Goal: Use online tool/utility: Utilize a website feature to perform a specific function

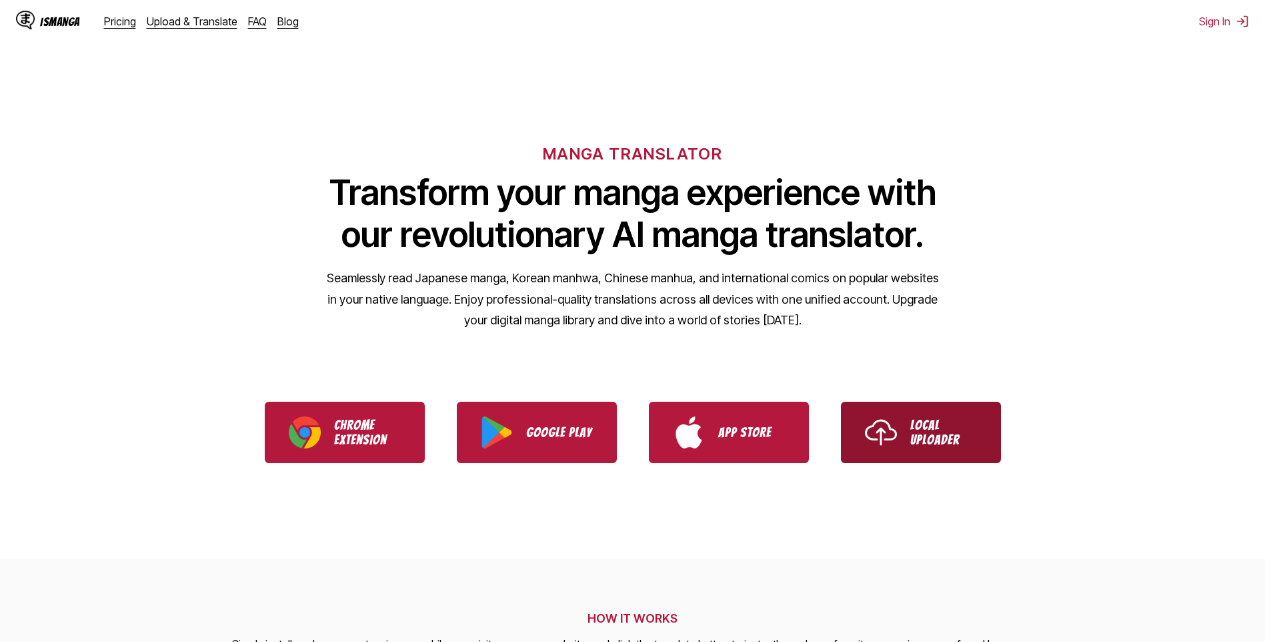
click at [902, 431] on link "Local Uploader" at bounding box center [921, 431] width 160 height 61
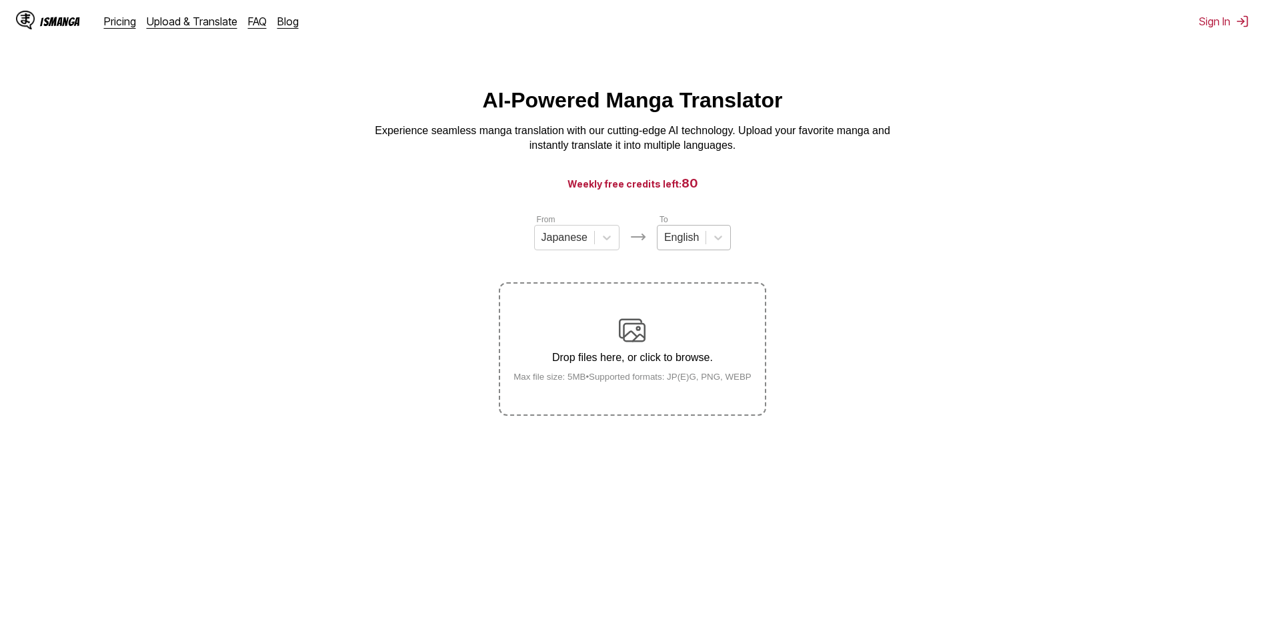
click at [689, 243] on div at bounding box center [681, 237] width 35 height 15
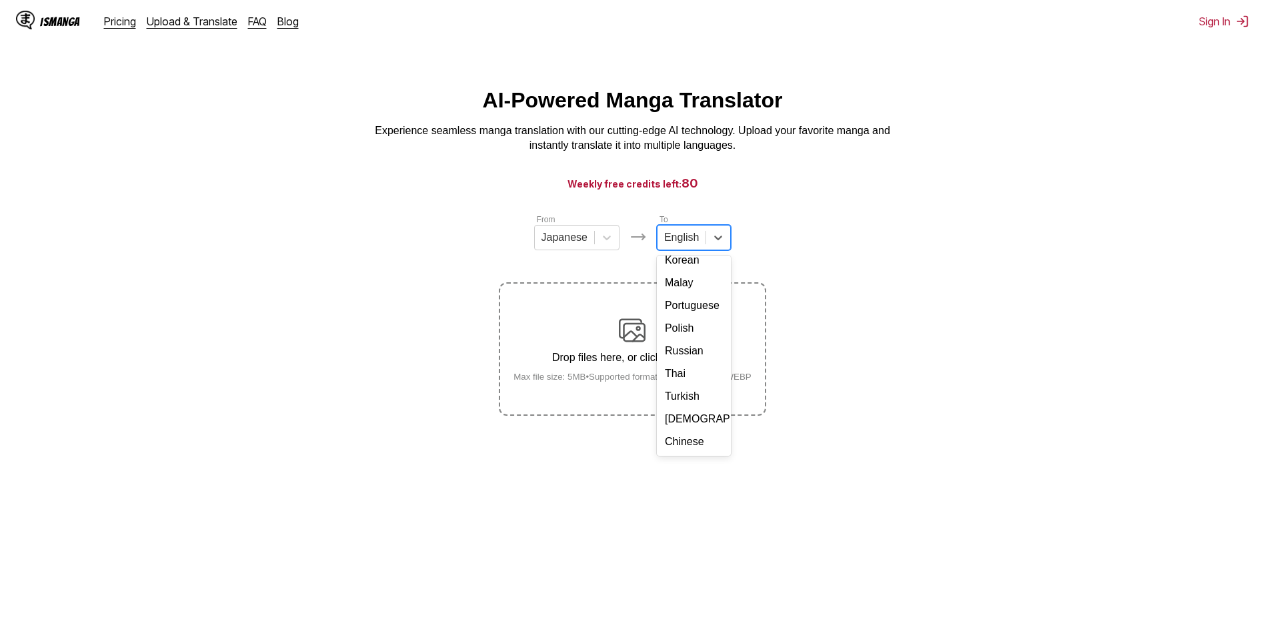
scroll to position [225, 0]
click at [692, 377] on div "Thai" at bounding box center [694, 373] width 74 height 23
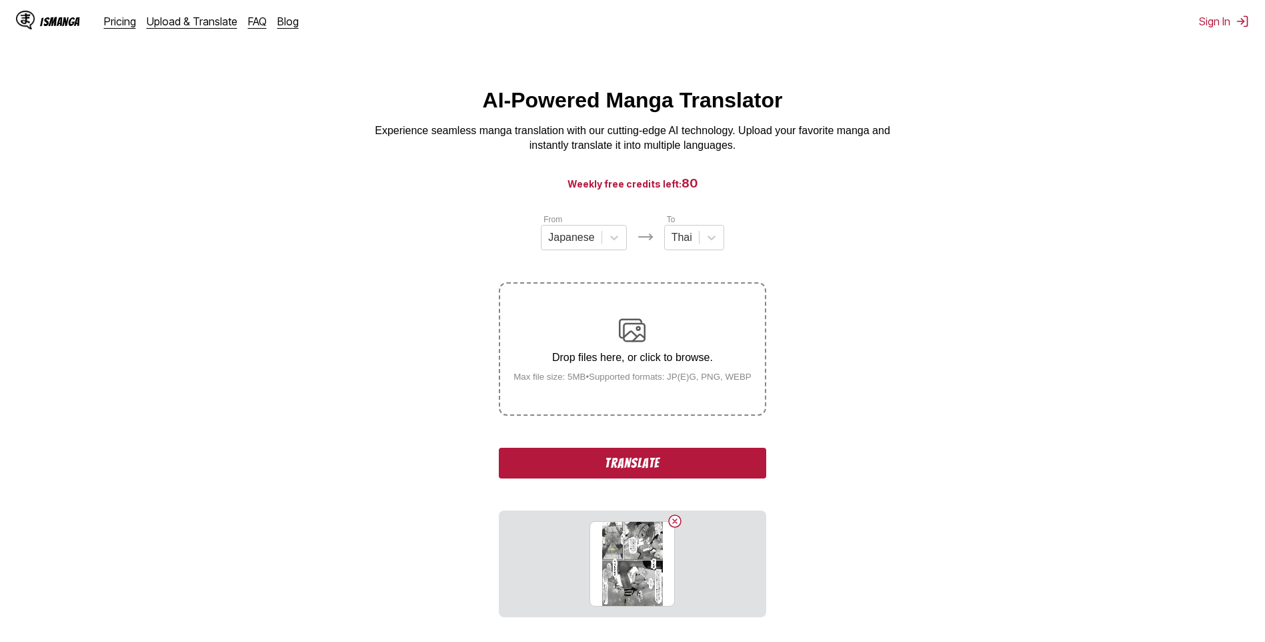
click at [640, 465] on button "Translate" at bounding box center [632, 462] width 267 height 31
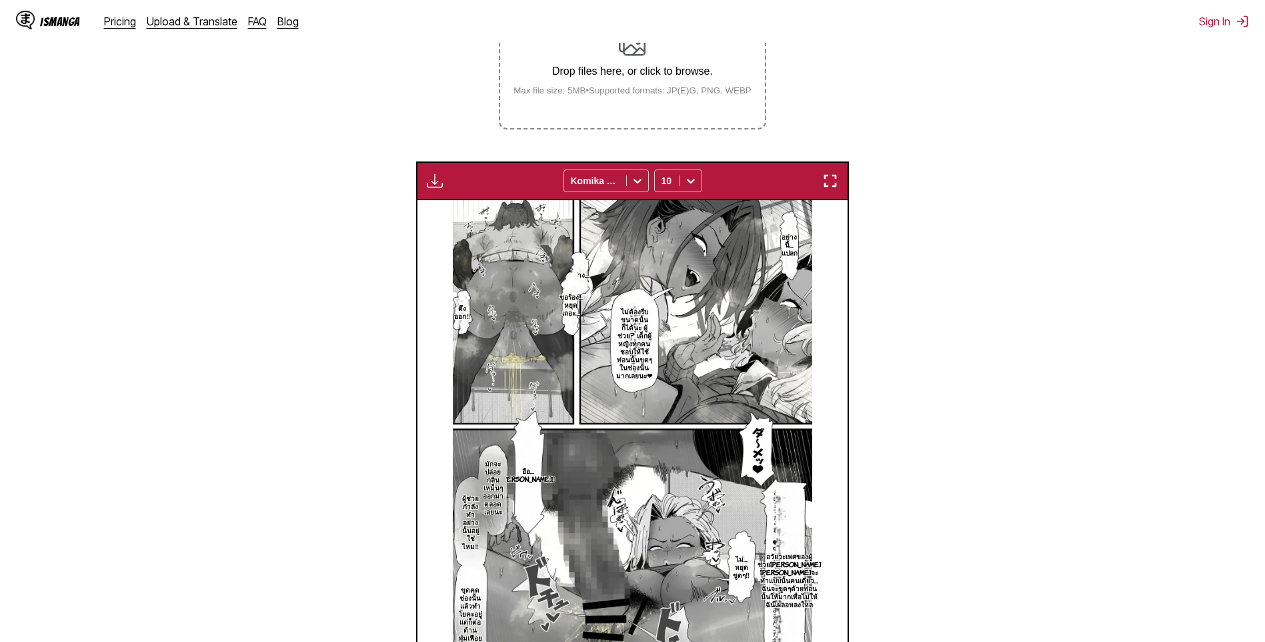
scroll to position [153, 0]
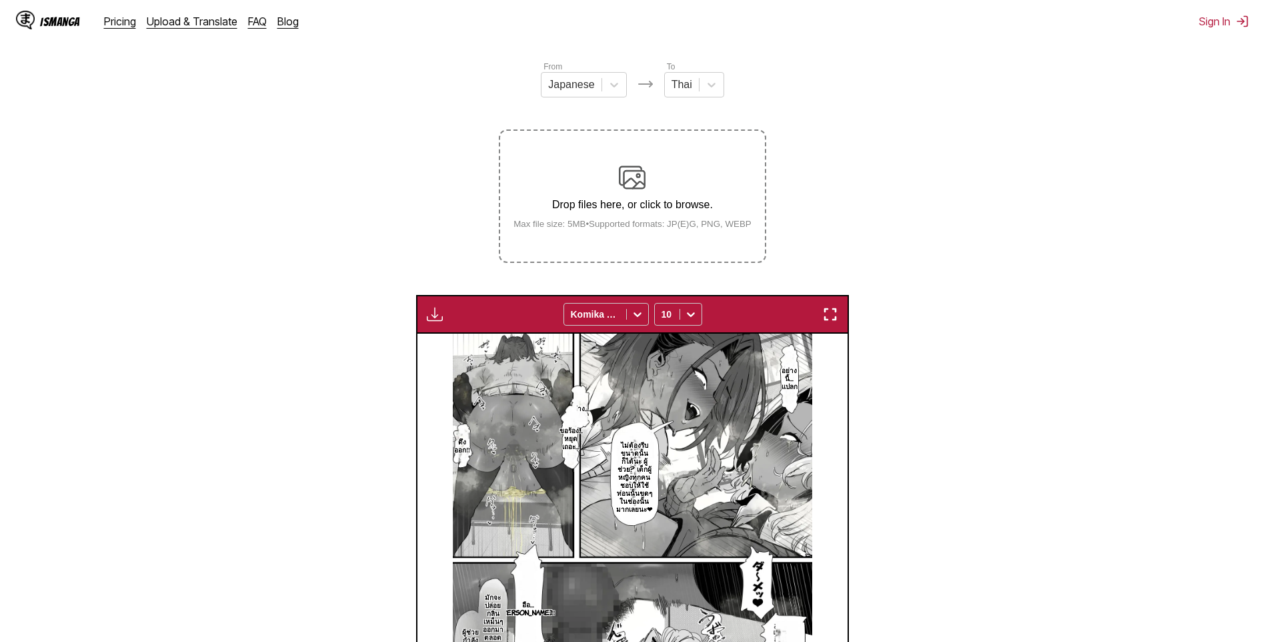
click at [836, 314] on img "button" at bounding box center [830, 314] width 16 height 16
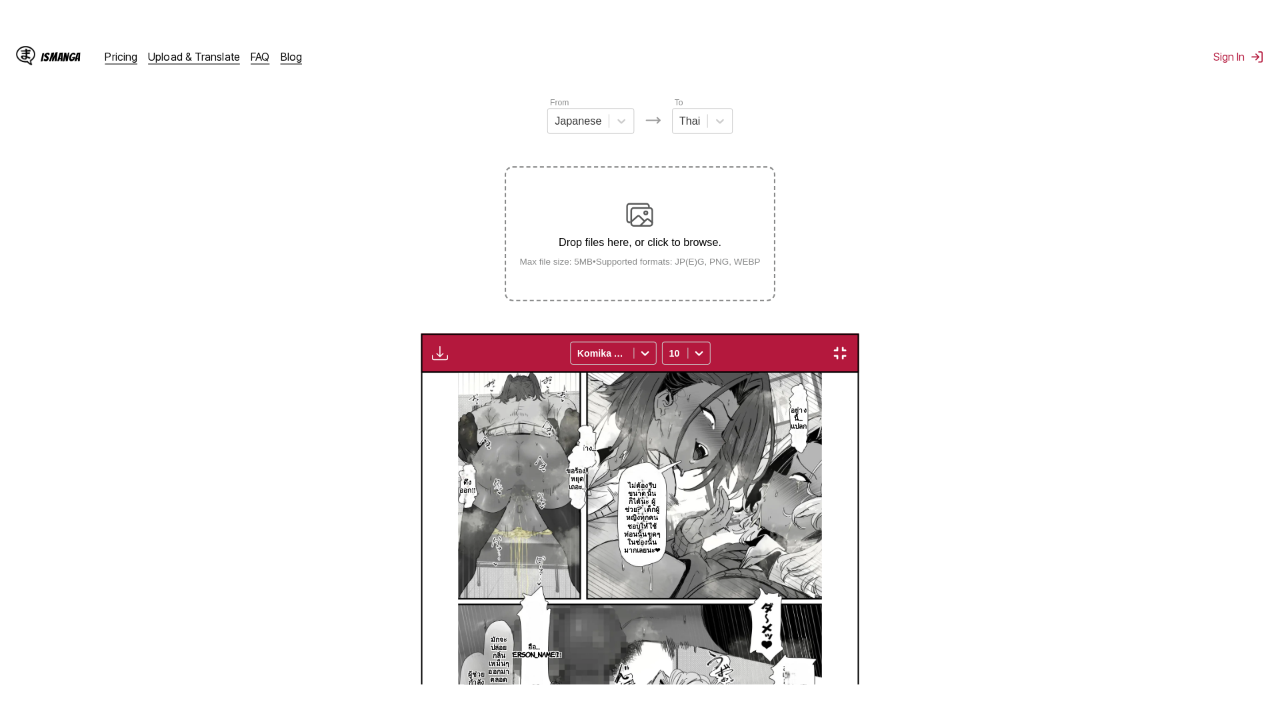
scroll to position [140, 0]
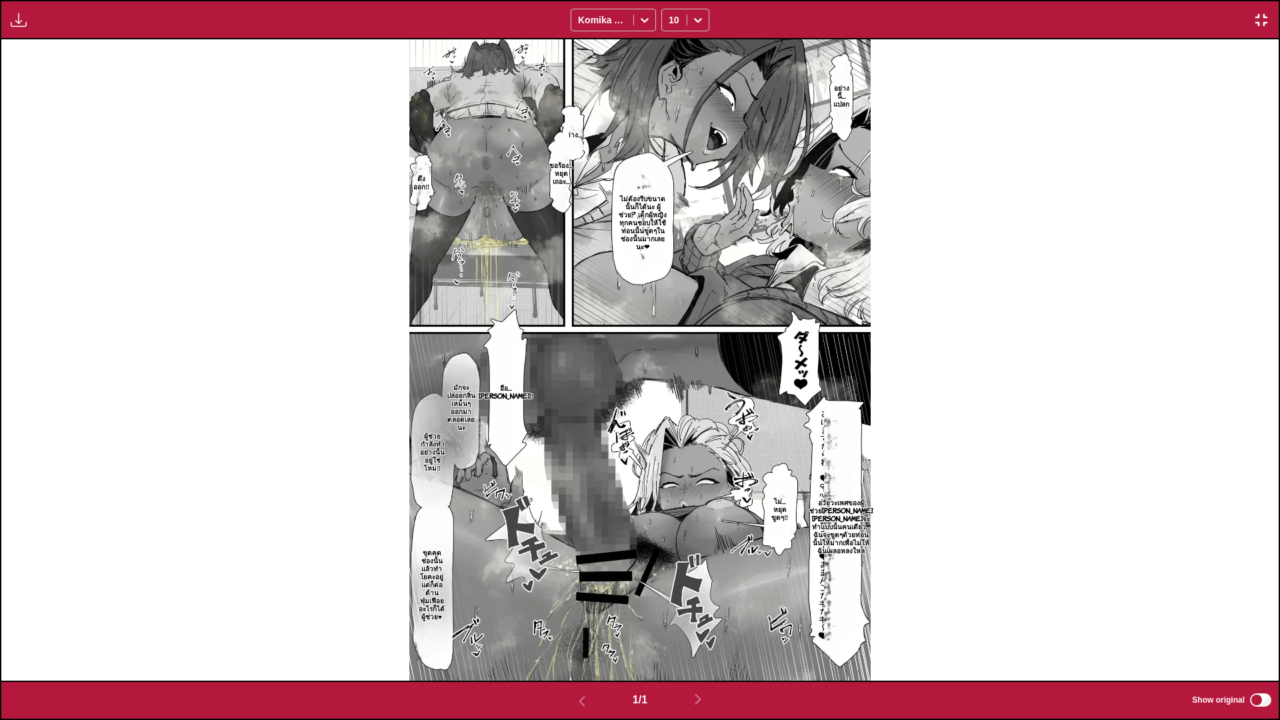
click at [1253, 26] on button "button" at bounding box center [1262, 19] width 24 height 17
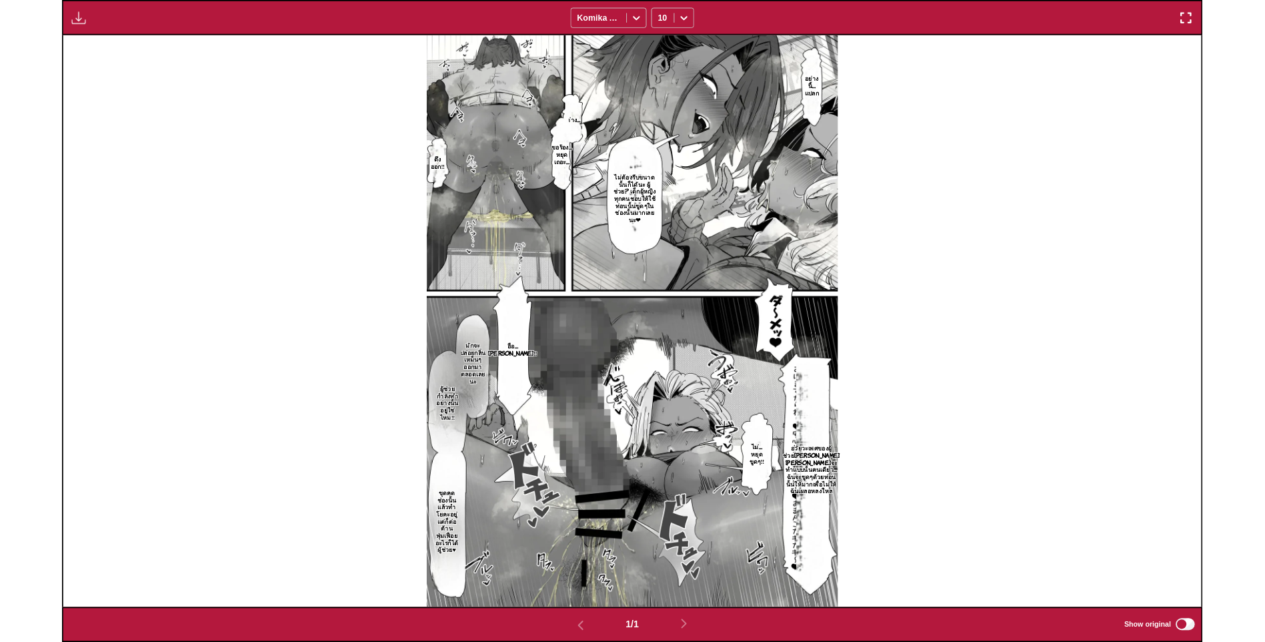
scroll to position [347, 0]
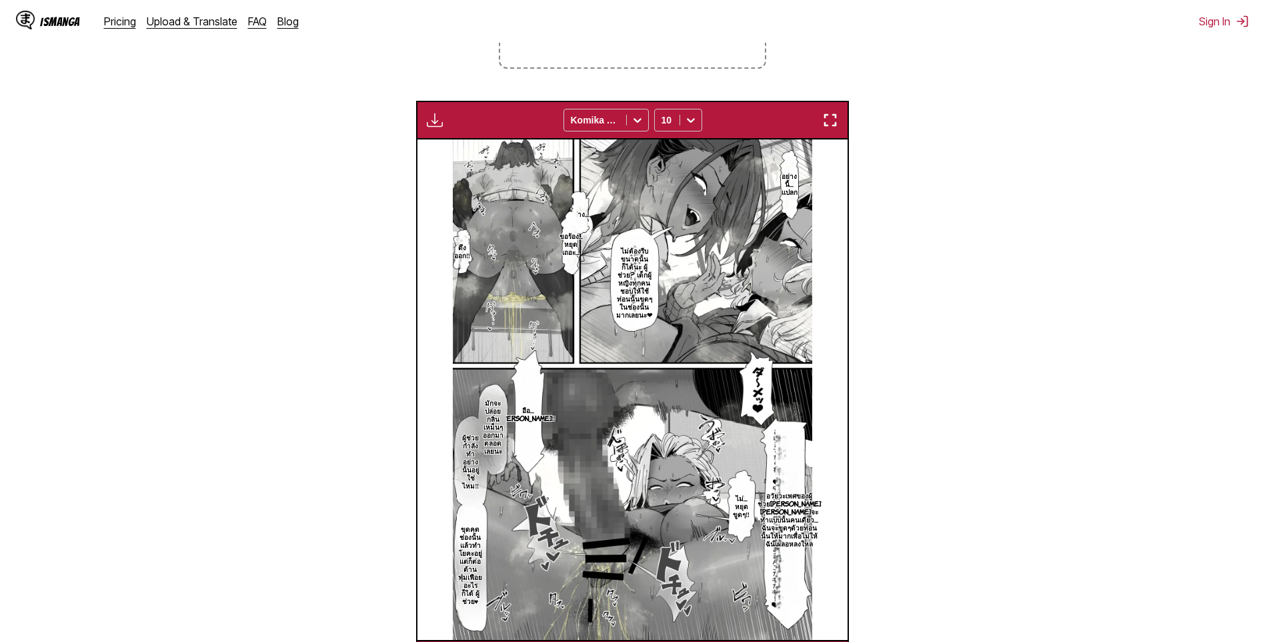
click at [572, 268] on section "ขอร้อง…หยุดเถอะ…" at bounding box center [571, 243] width 12 height 69
drag, startPoint x: 615, startPoint y: 244, endPoint x: 655, endPoint y: 307, distance: 74.9
click at [655, 307] on section "ไม่ต้องรีบขนาดนั้นก็ได้นะ ผู้ช่วย? เด็กผู้หญิงทุกคนชอบให้ใช้ท่อนนั้นขูดๆในช่องน…" at bounding box center [634, 282] width 45 height 119
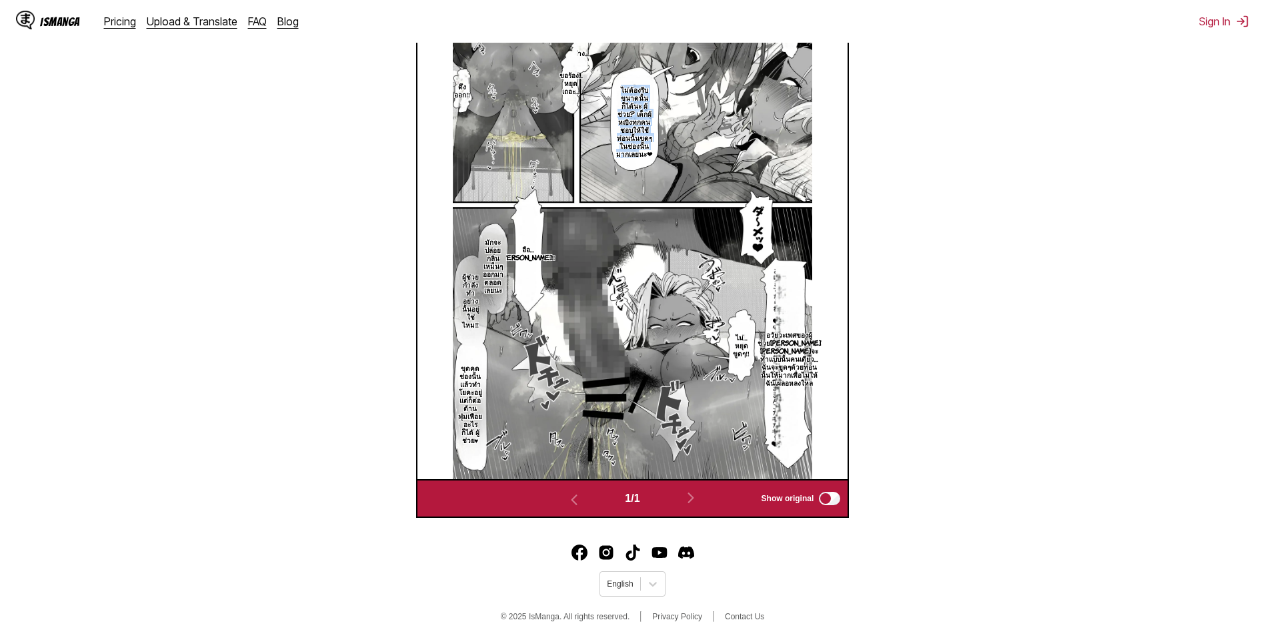
scroll to position [0, 0]
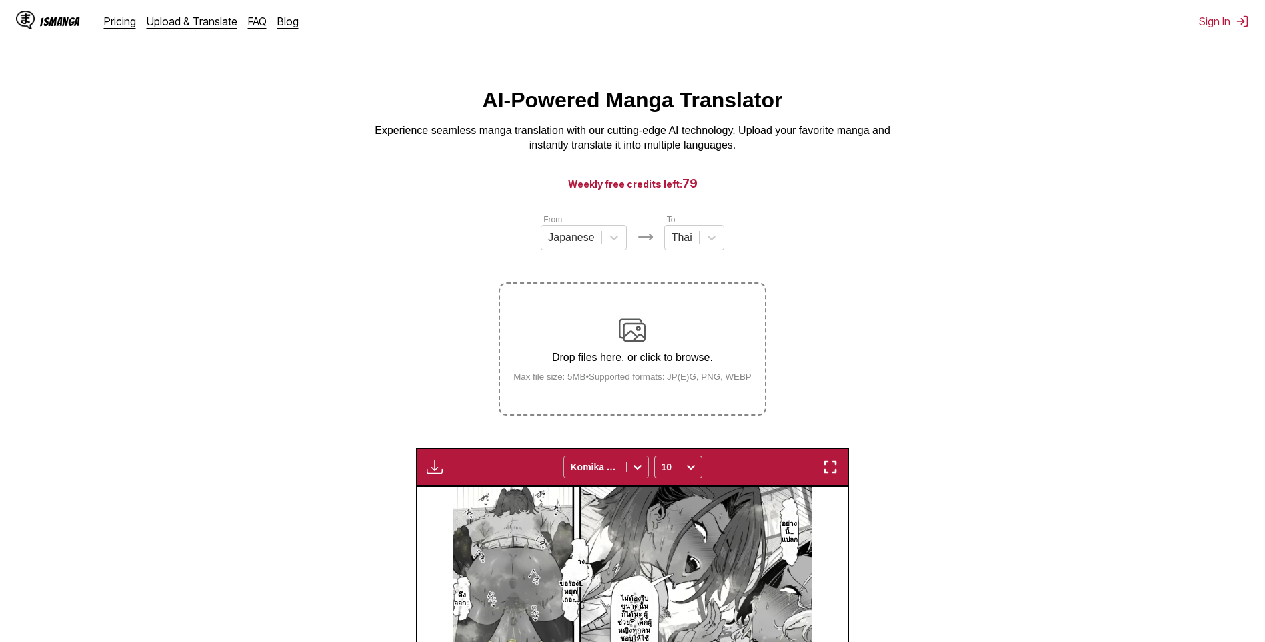
click at [636, 465] on icon at bounding box center [637, 466] width 13 height 13
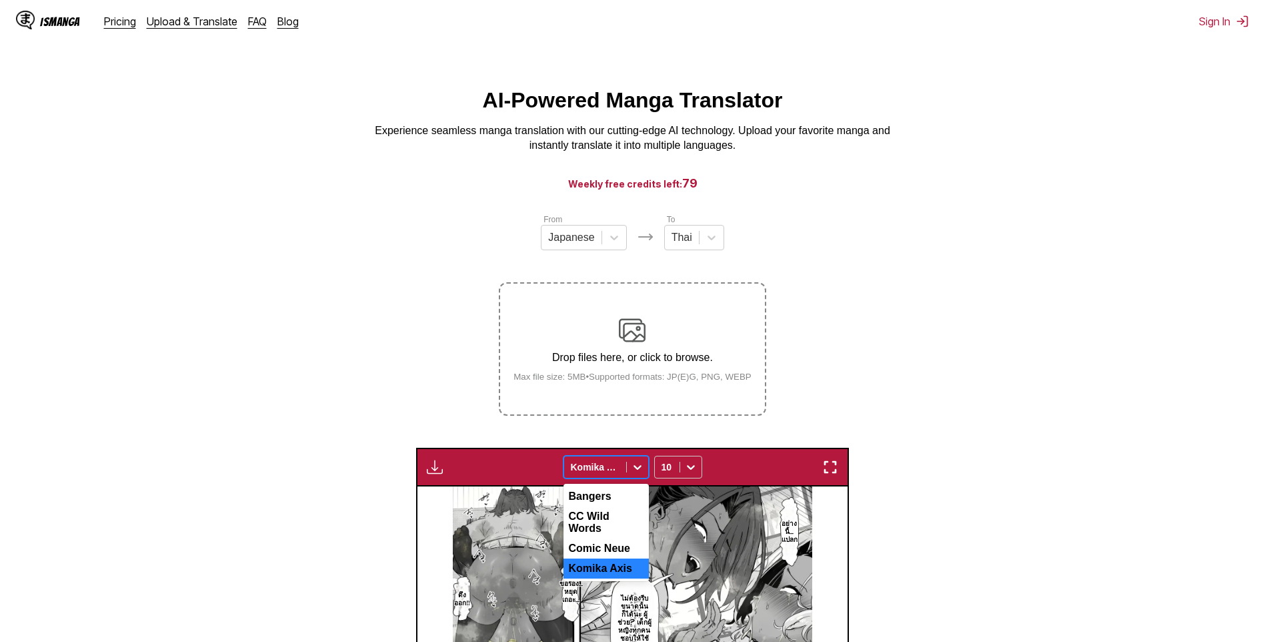
drag, startPoint x: 991, startPoint y: 459, endPoint x: 632, endPoint y: 471, distance: 359.0
click at [632, 471] on icon at bounding box center [637, 466] width 13 height 13
click at [625, 495] on div "Bangers" at bounding box center [606, 496] width 85 height 20
click at [632, 467] on icon at bounding box center [637, 466] width 13 height 13
click at [628, 514] on div "CC Wild Words" at bounding box center [606, 522] width 85 height 32
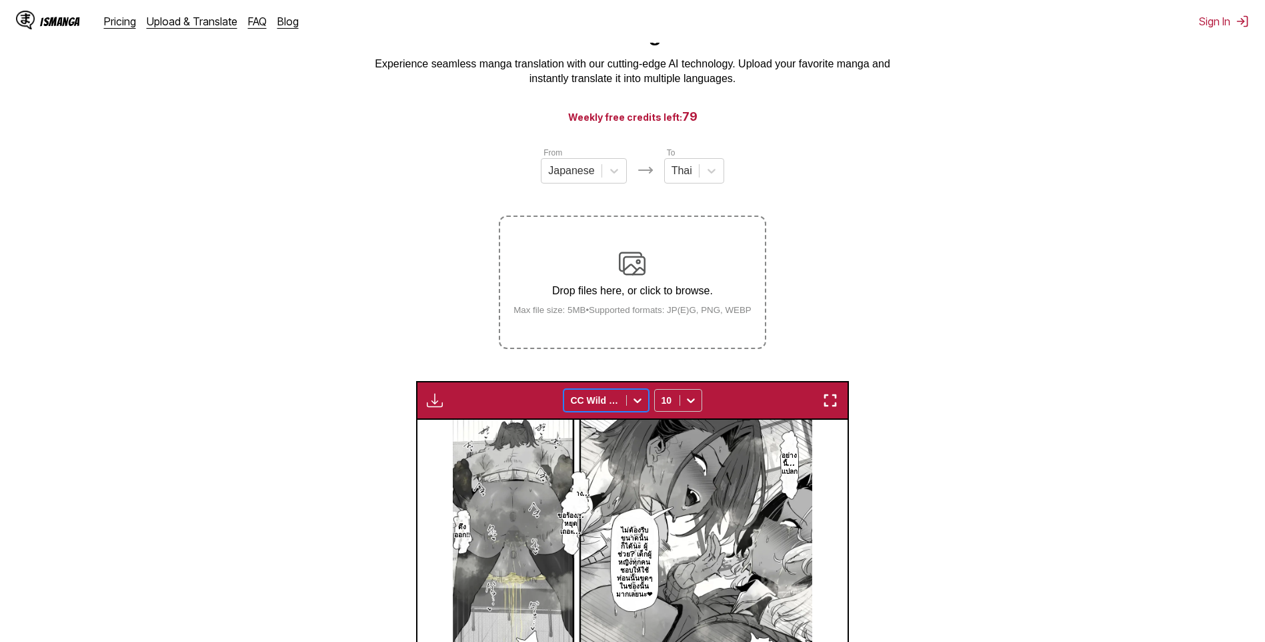
scroll to position [133, 0]
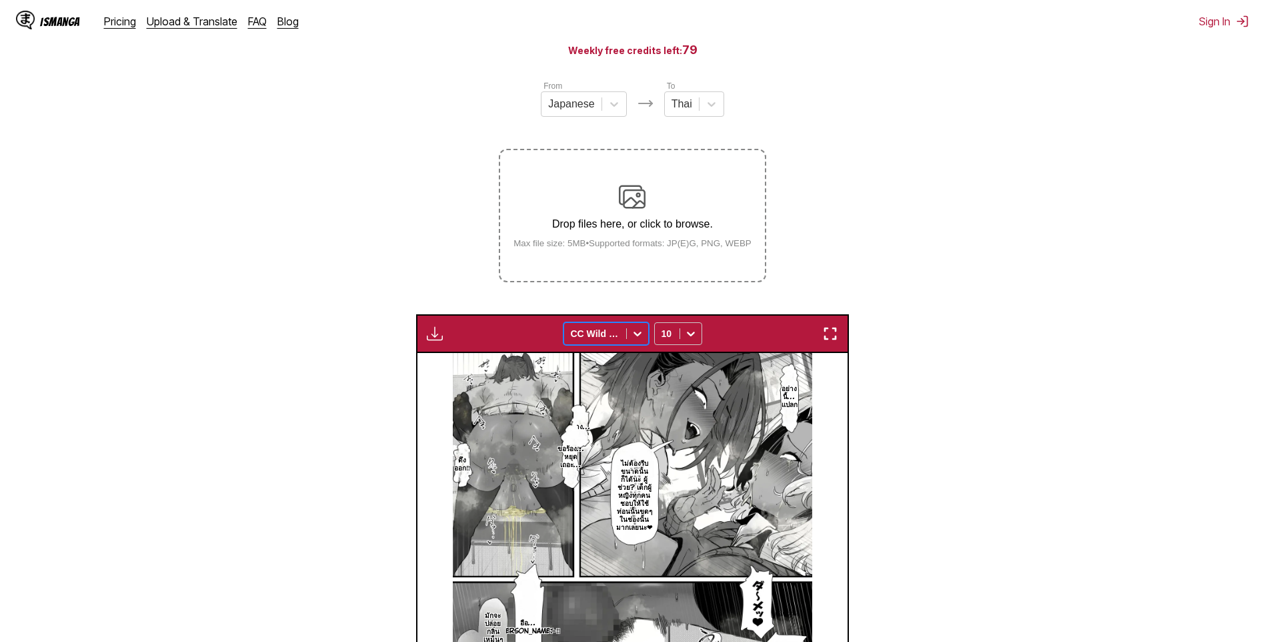
click at [638, 335] on icon at bounding box center [637, 333] width 13 height 13
click at [629, 405] on div "Comic Neue" at bounding box center [606, 415] width 85 height 20
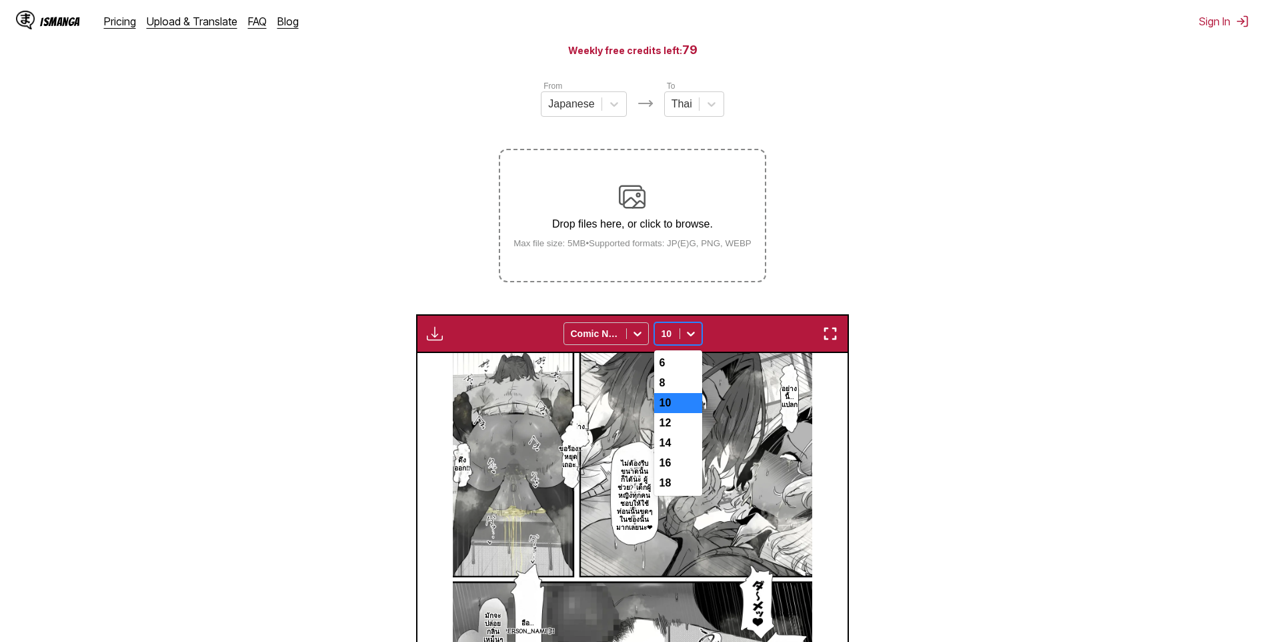
click at [688, 336] on icon at bounding box center [690, 333] width 13 height 13
click at [688, 336] on icon at bounding box center [691, 333] width 8 height 5
click at [638, 336] on icon at bounding box center [638, 333] width 8 height 5
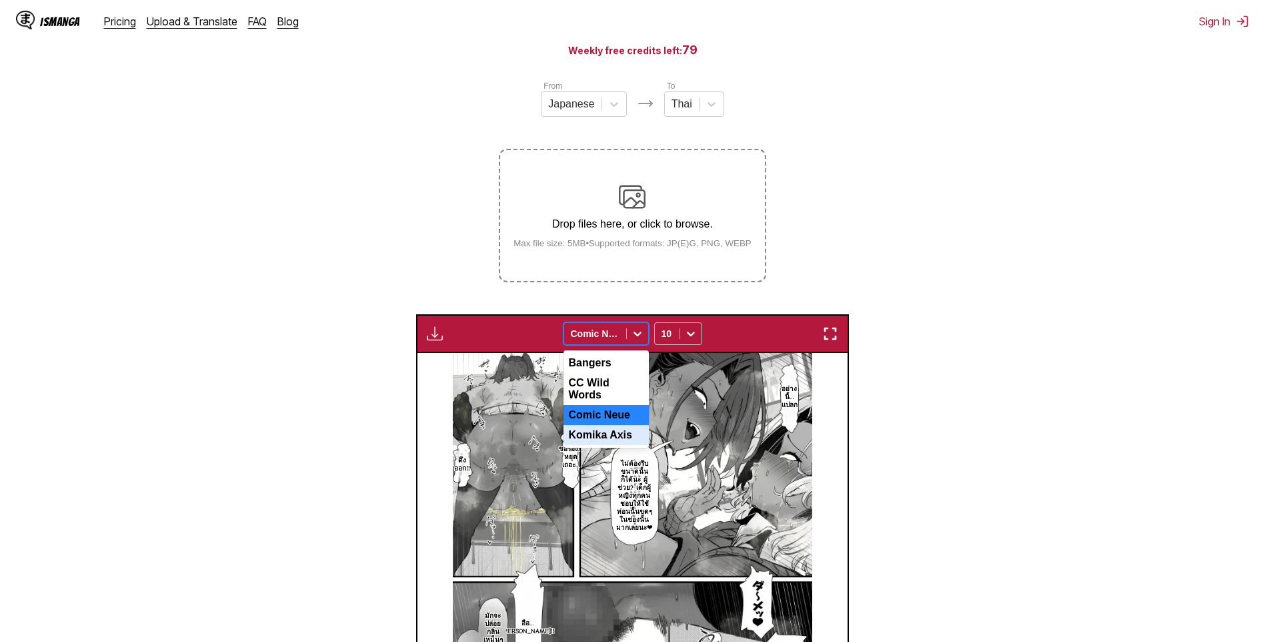
click at [617, 428] on div "Komika Axis" at bounding box center [606, 435] width 85 height 20
click at [691, 332] on icon at bounding box center [690, 333] width 13 height 13
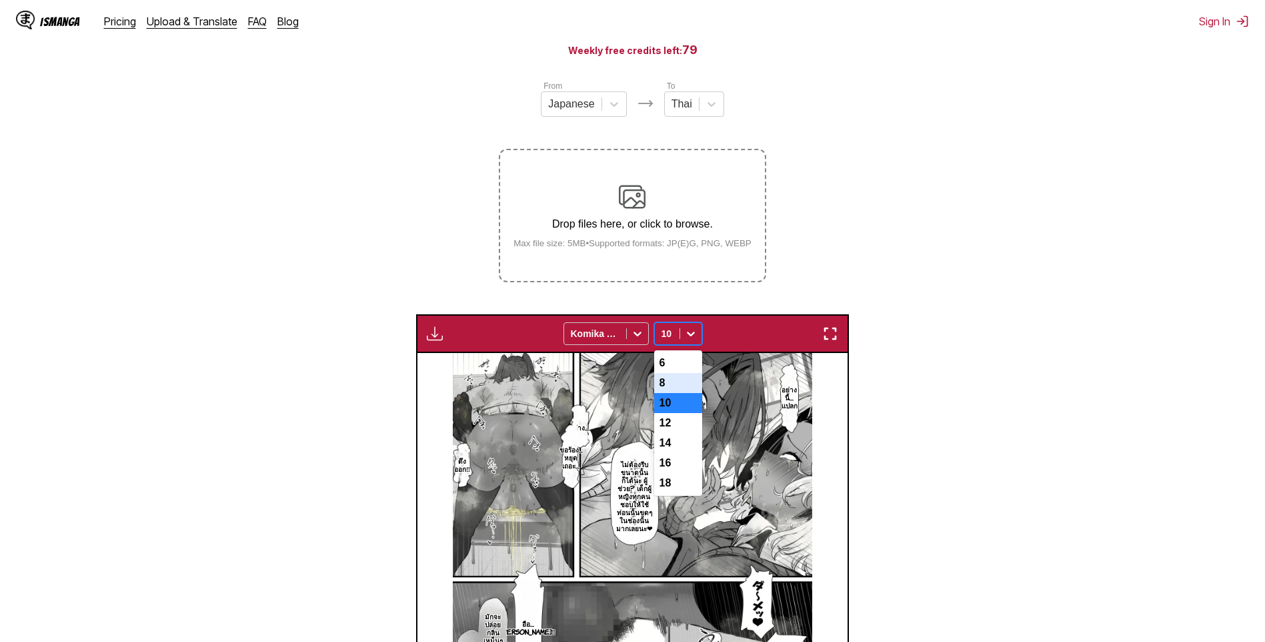
click at [681, 386] on div "8" at bounding box center [678, 383] width 48 height 20
click at [692, 344] on div at bounding box center [690, 333] width 21 height 21
click at [686, 493] on div "18" at bounding box center [678, 483] width 48 height 20
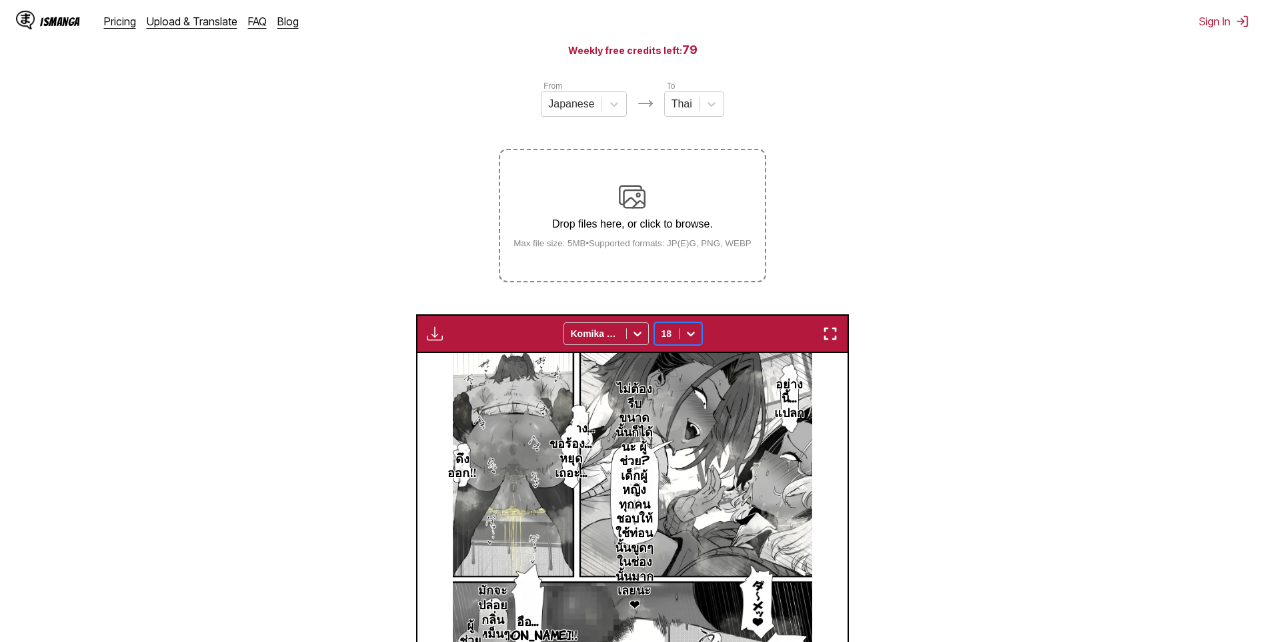
click at [698, 337] on div at bounding box center [690, 333] width 21 height 21
click at [683, 471] on div "16" at bounding box center [678, 463] width 48 height 20
click at [689, 333] on icon at bounding box center [690, 333] width 13 height 13
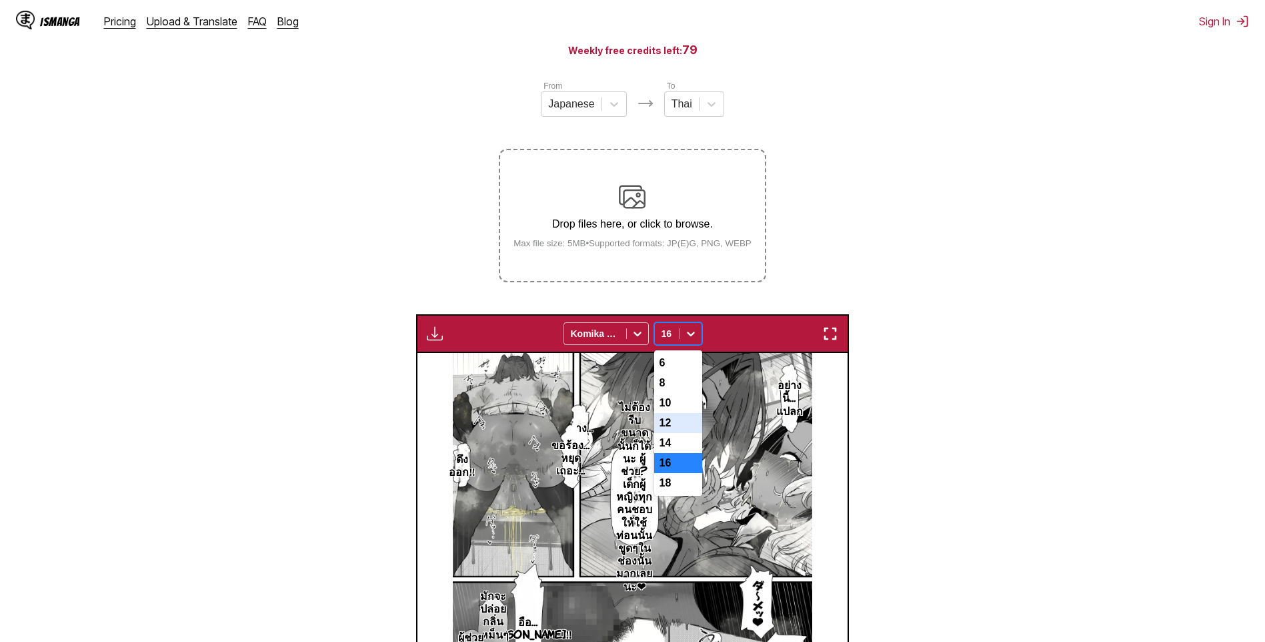
click at [683, 433] on div "12" at bounding box center [678, 423] width 48 height 20
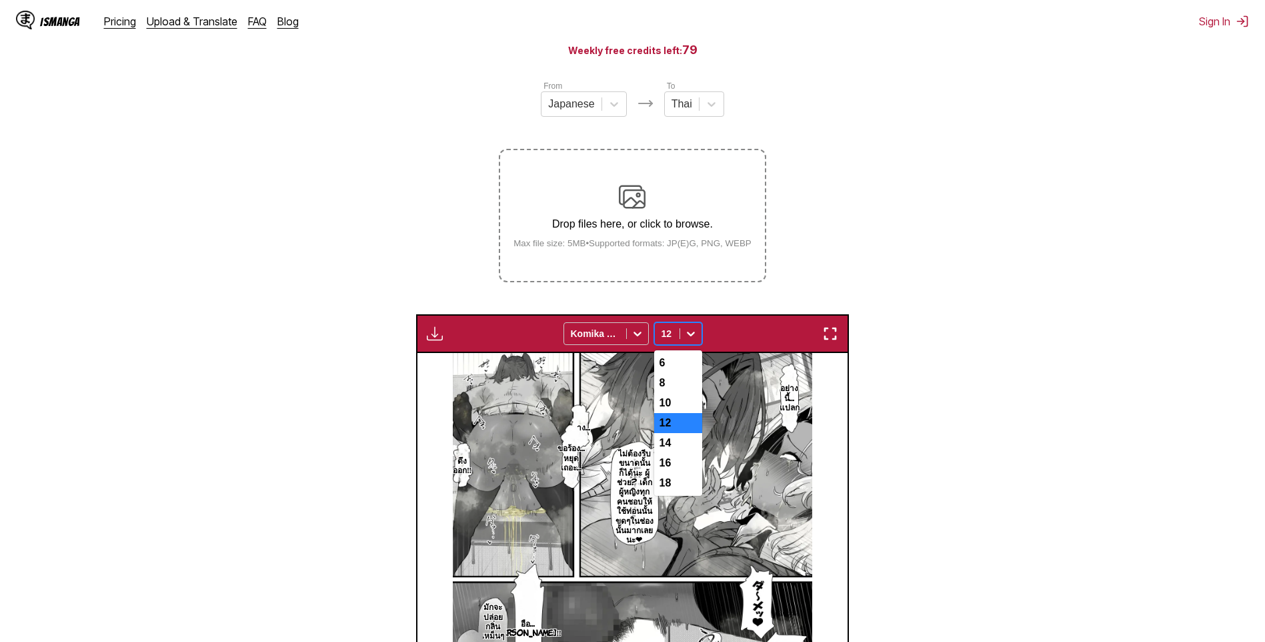
click at [690, 338] on icon at bounding box center [690, 333] width 13 height 13
click at [680, 453] on div "14" at bounding box center [678, 443] width 48 height 20
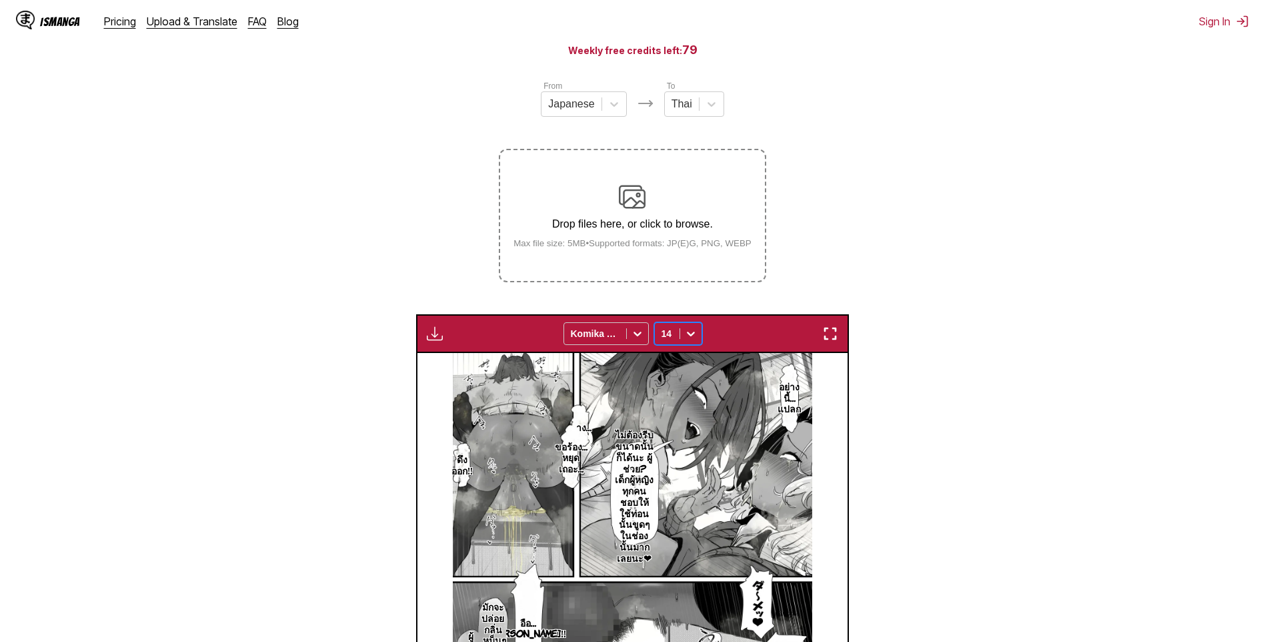
click at [694, 333] on icon at bounding box center [690, 333] width 13 height 13
click at [682, 405] on div "10" at bounding box center [678, 403] width 48 height 20
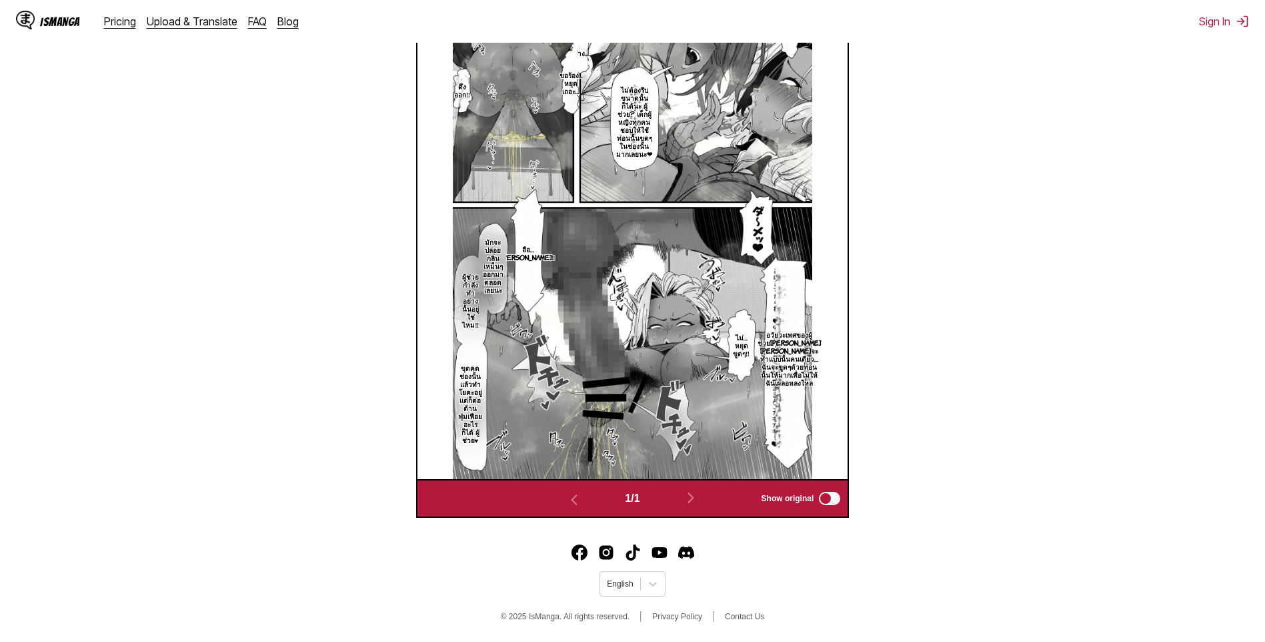
scroll to position [176, 0]
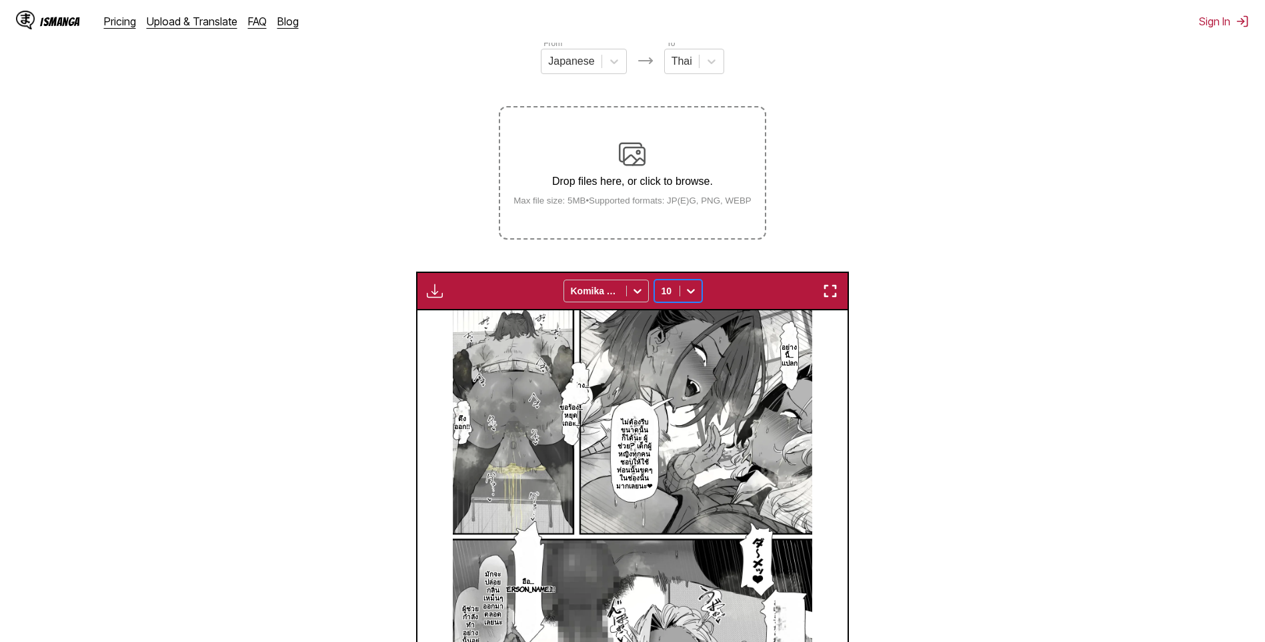
click at [433, 290] on img "button" at bounding box center [435, 291] width 16 height 16
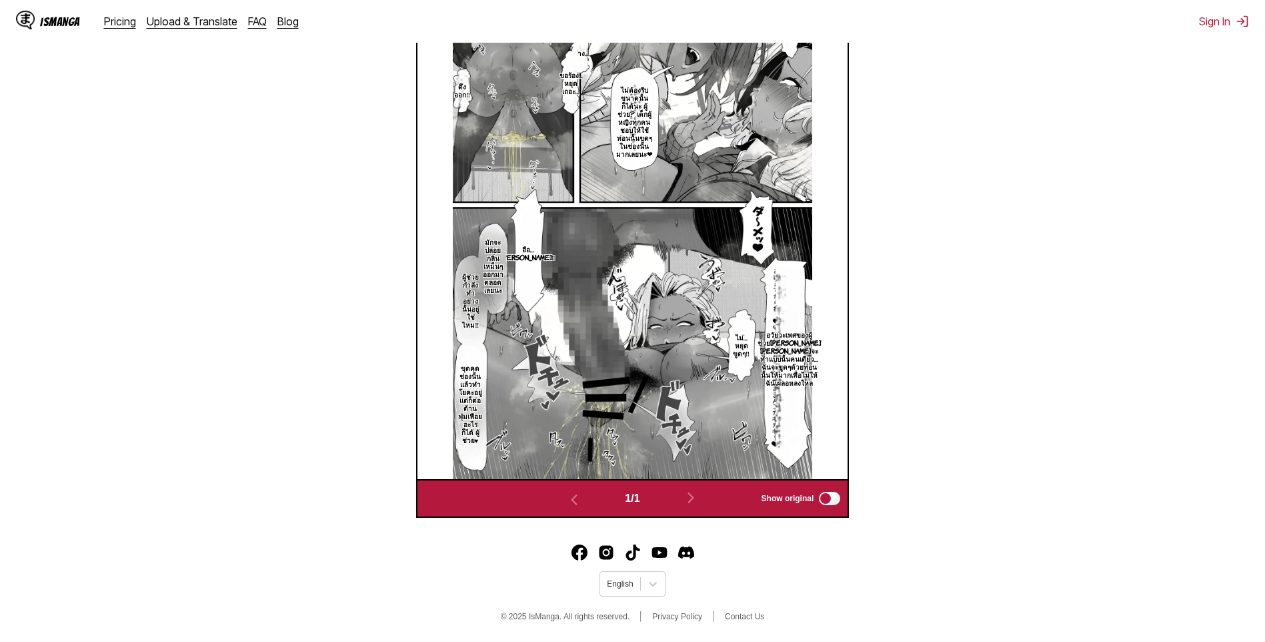
click at [672, 389] on img at bounding box center [632, 229] width 359 height 500
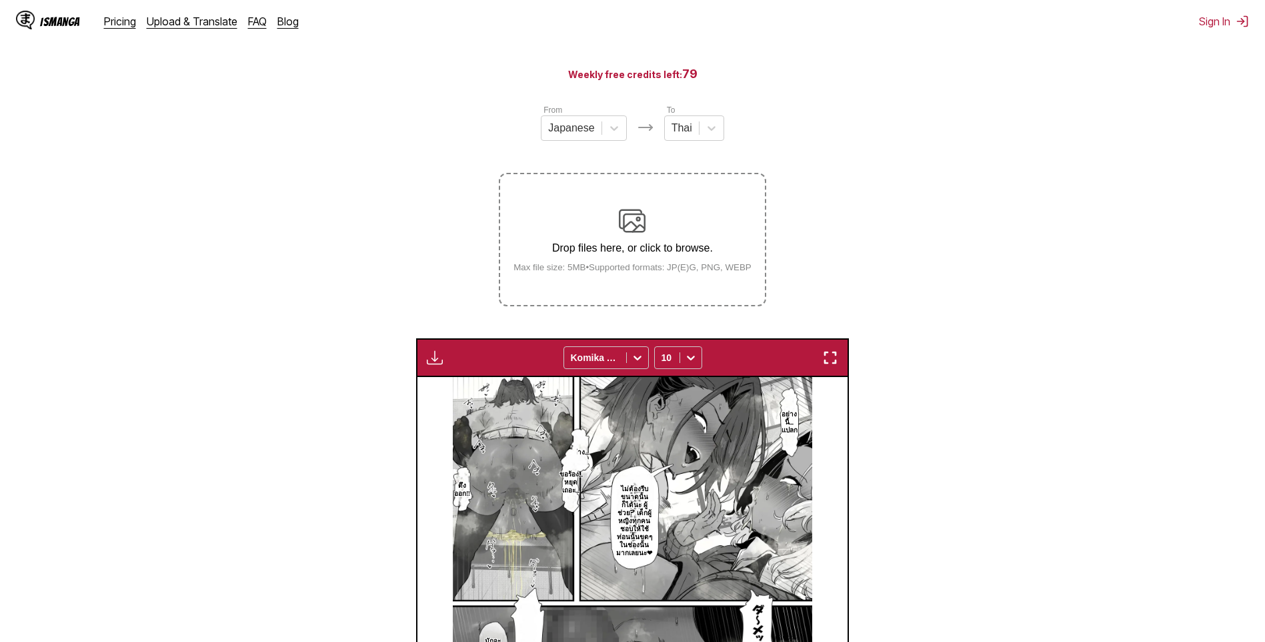
scroll to position [43, 0]
